Goal: Find specific page/section: Find specific page/section

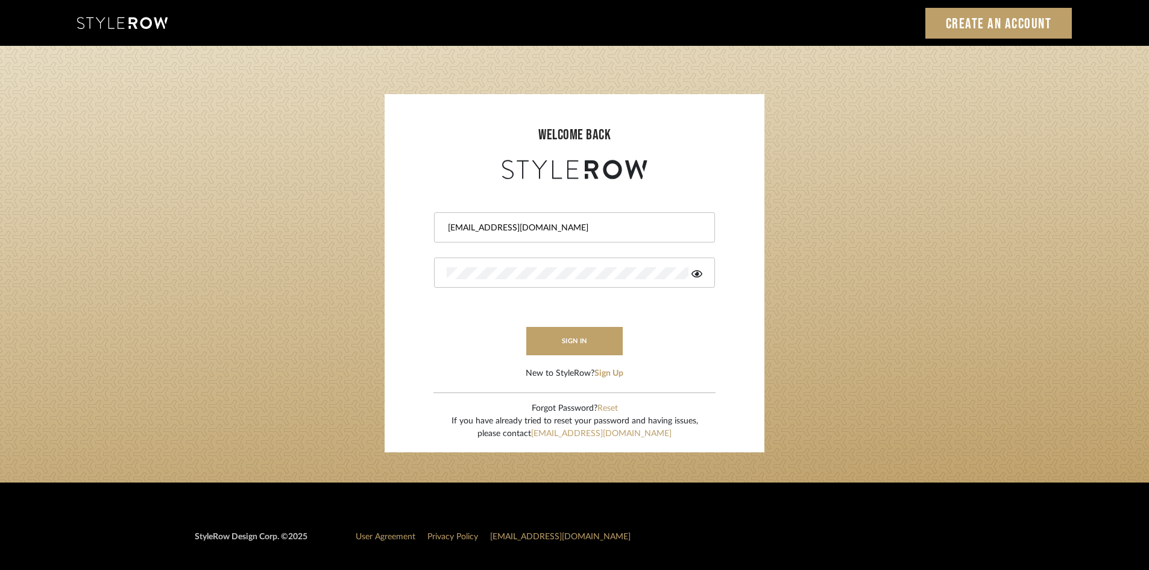
click at [621, 344] on button "sign in" at bounding box center [574, 341] width 96 height 28
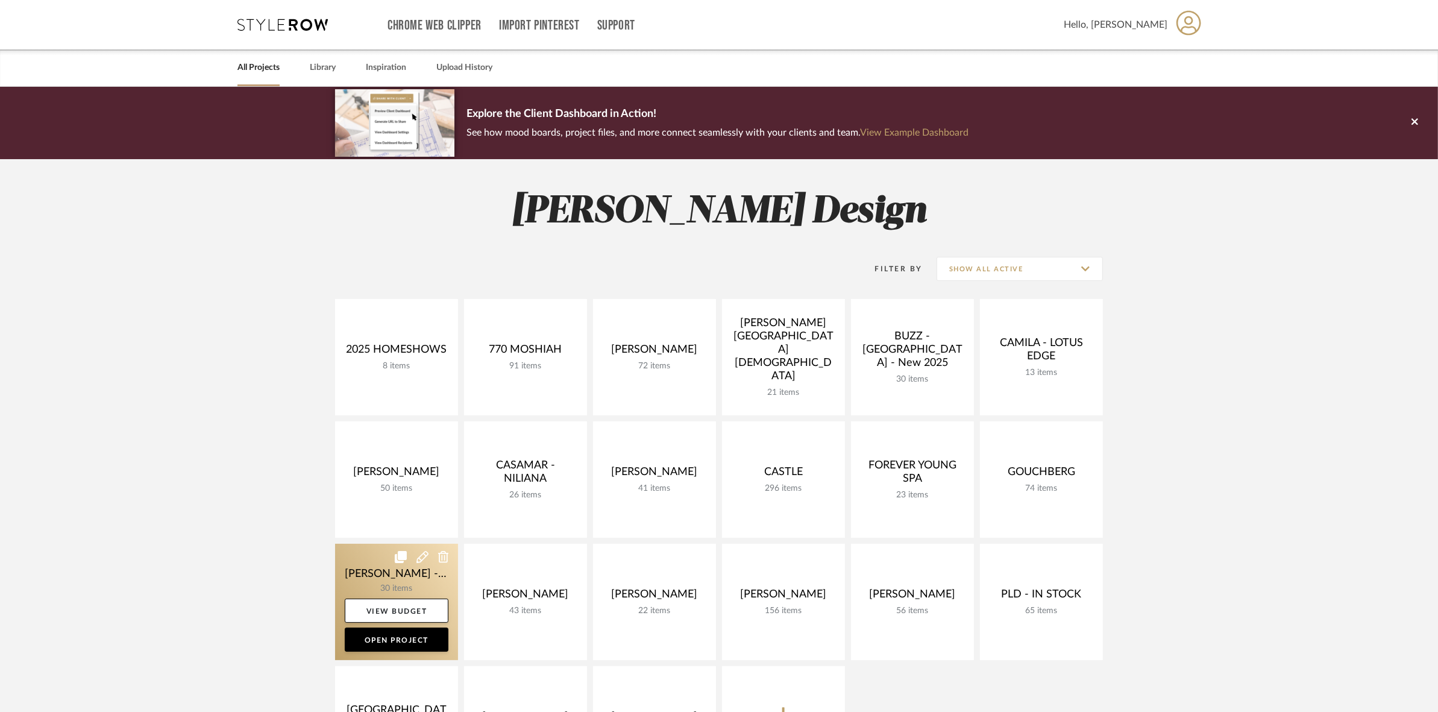
click at [342, 576] on link at bounding box center [396, 602] width 123 height 116
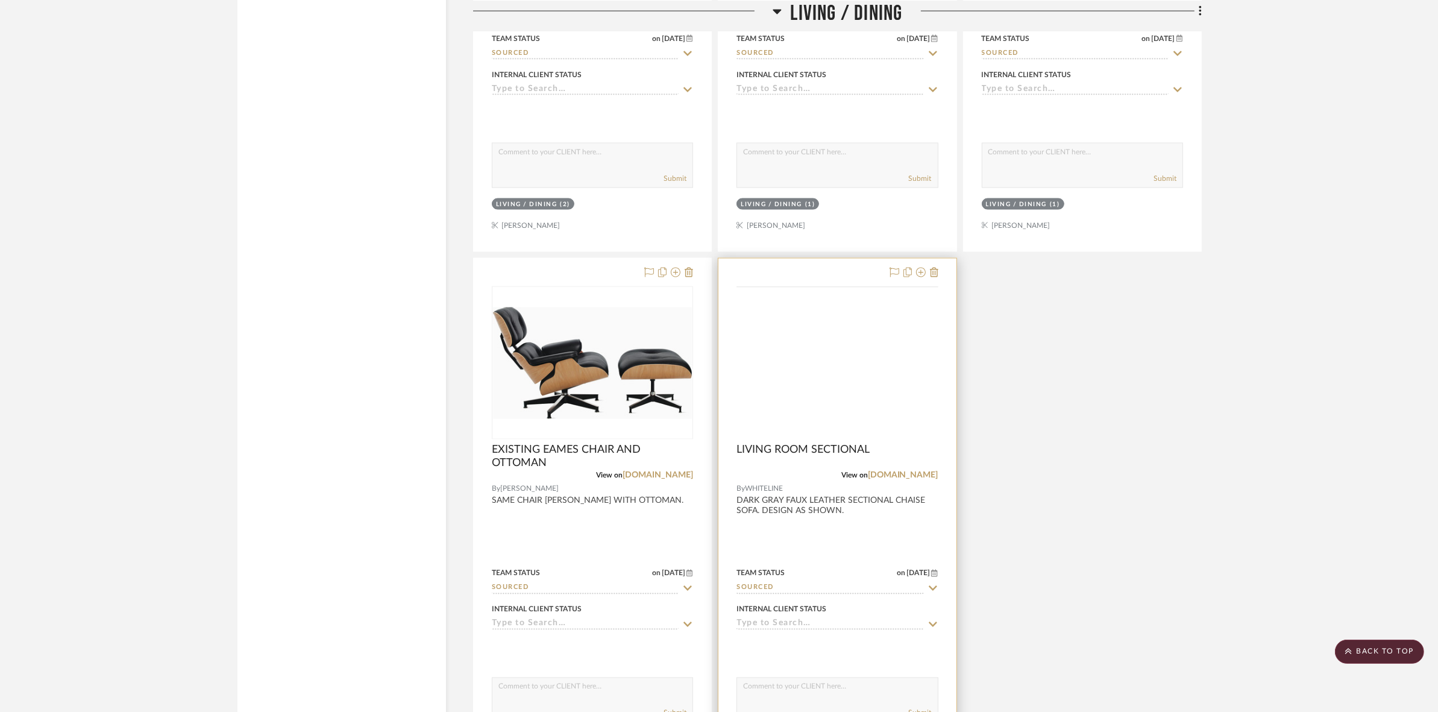
scroll to position [2336, 0]
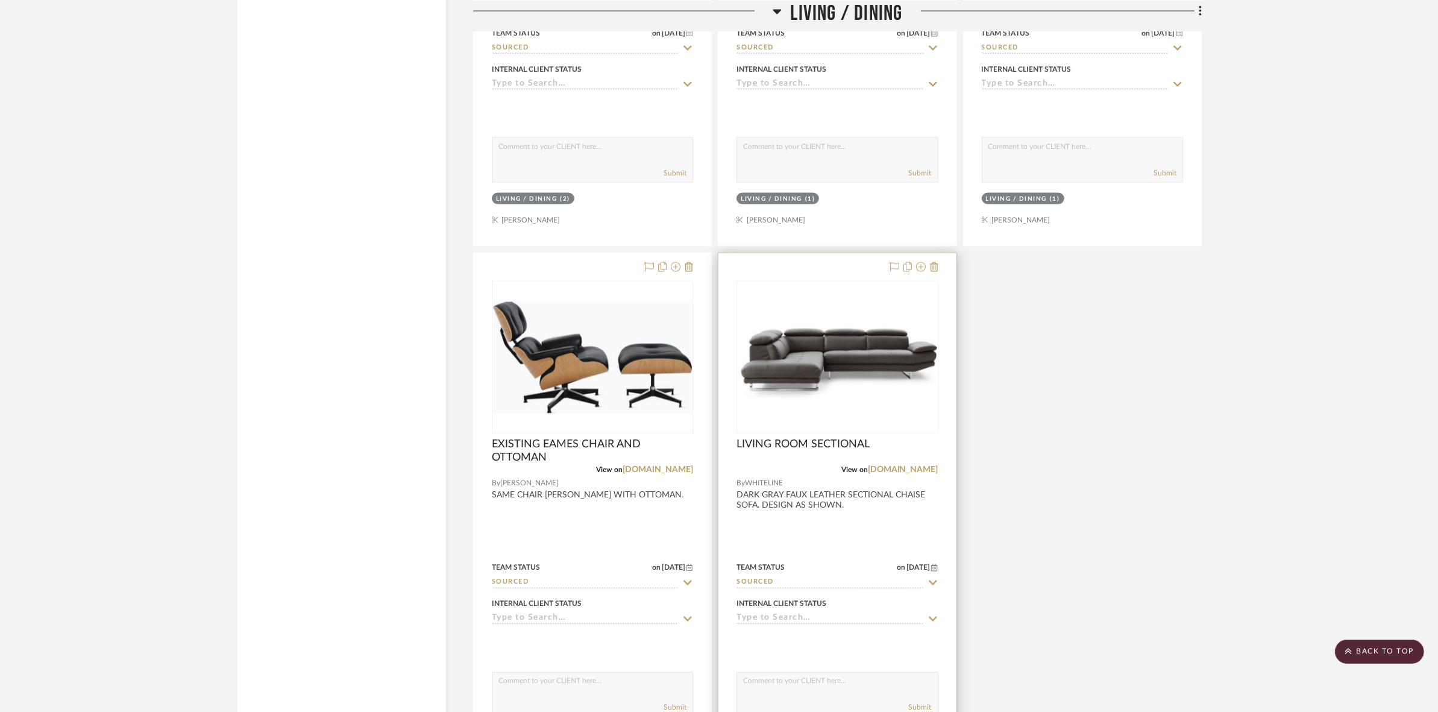
click at [863, 403] on img "0" at bounding box center [837, 357] width 199 height 143
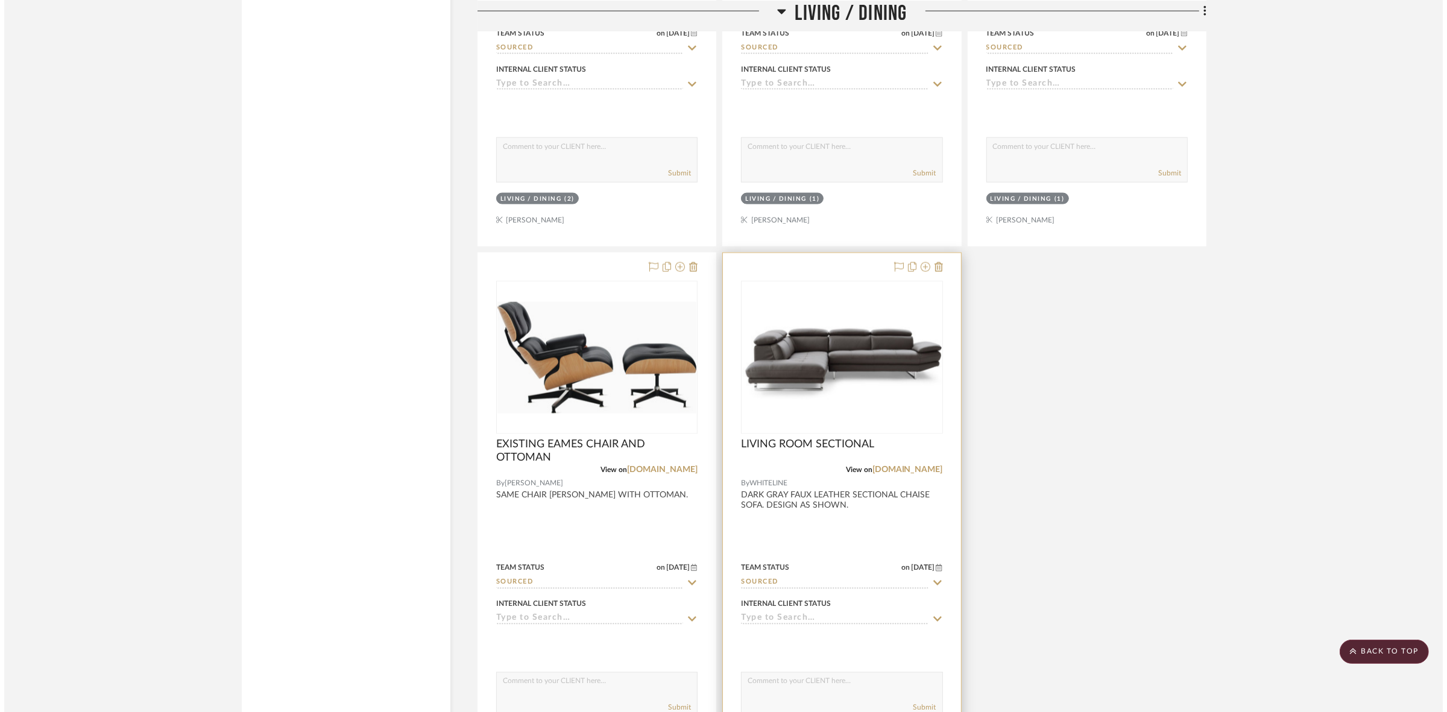
scroll to position [0, 0]
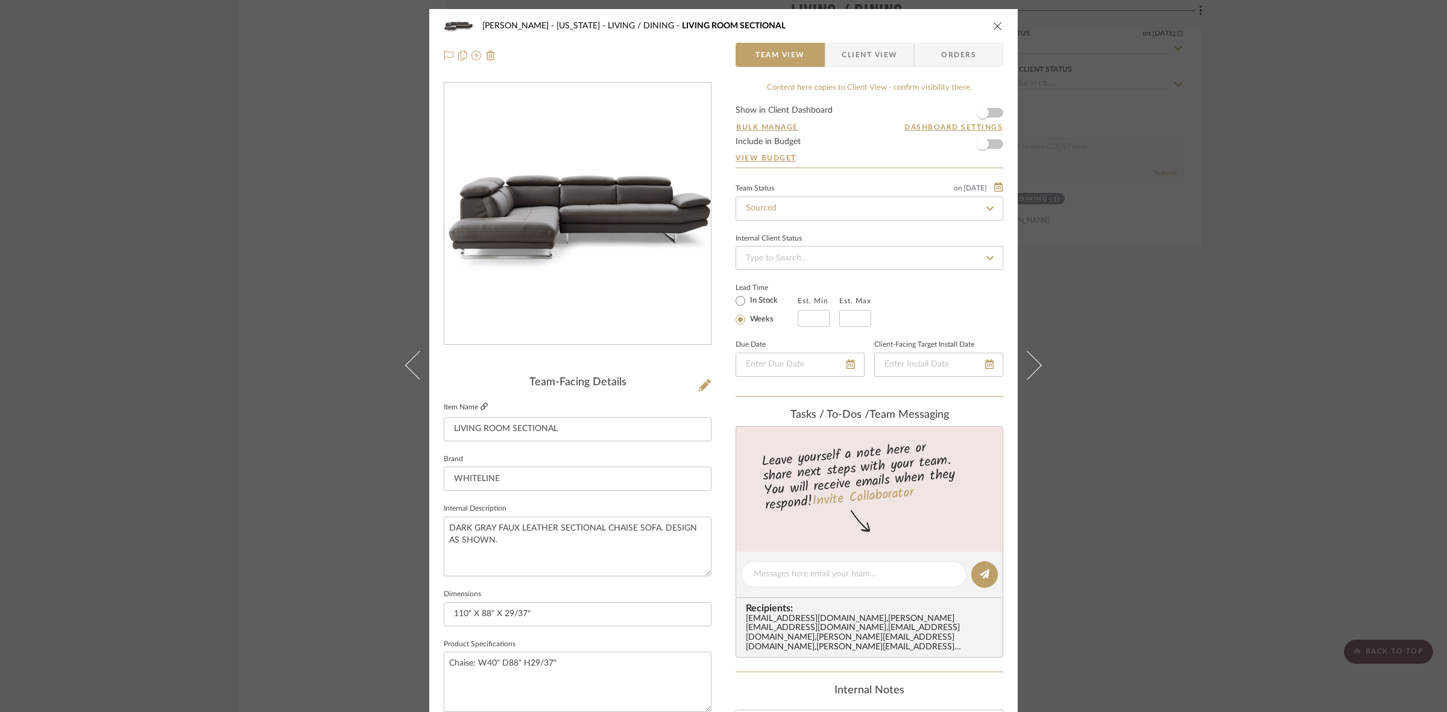
click at [480, 409] on icon at bounding box center [483, 406] width 7 height 7
